Goal: Transaction & Acquisition: Book appointment/travel/reservation

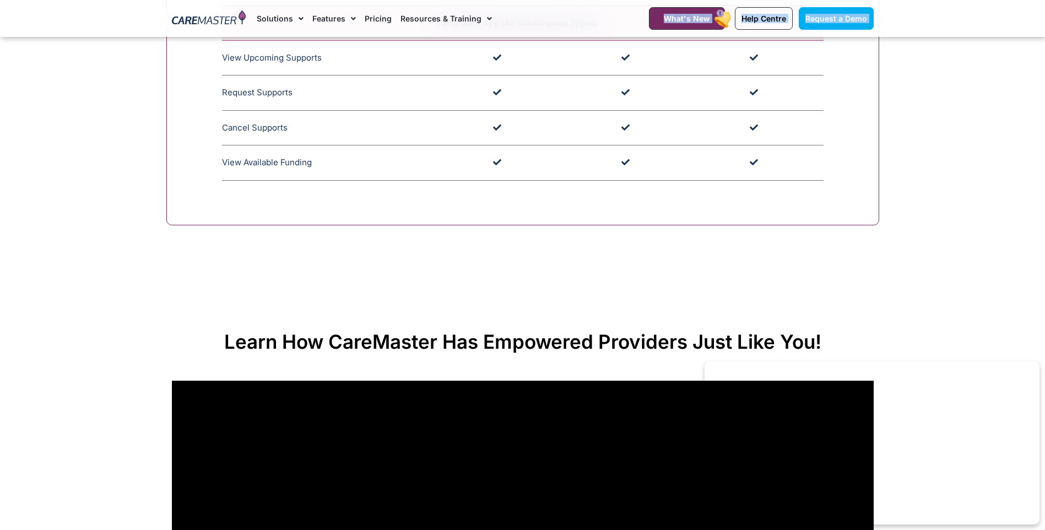
scroll to position [3253, 0]
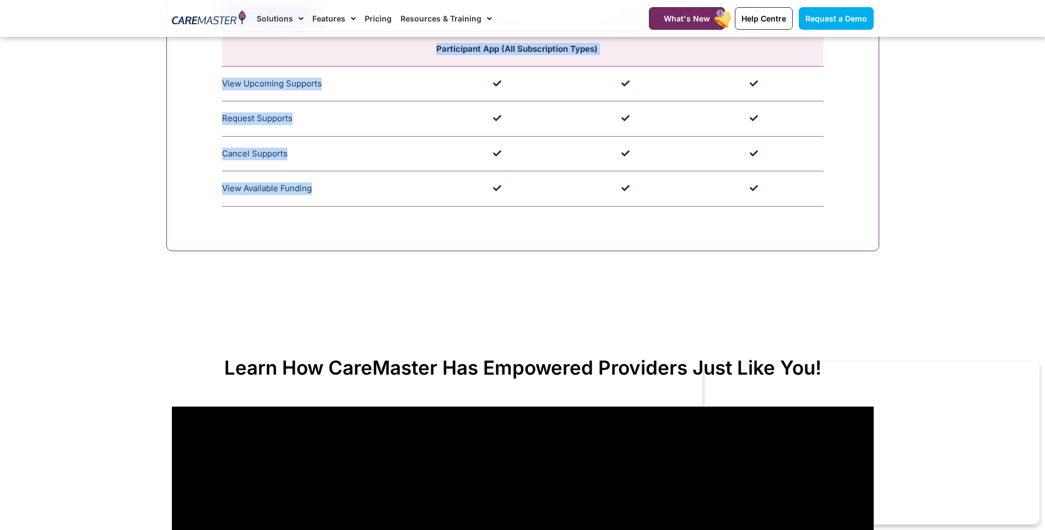
drag, startPoint x: 220, startPoint y: 55, endPoint x: 334, endPoint y: 195, distance: 181.3
copy div "Essential $16 (Per User Licence) This software package is an ideal fit for smal…"
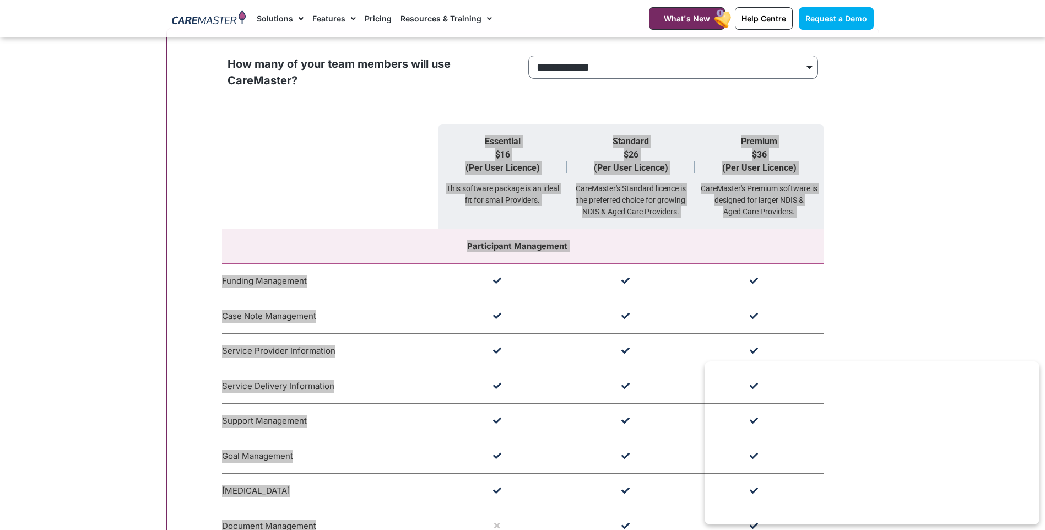
scroll to position [995, 0]
